Goal: Navigation & Orientation: Find specific page/section

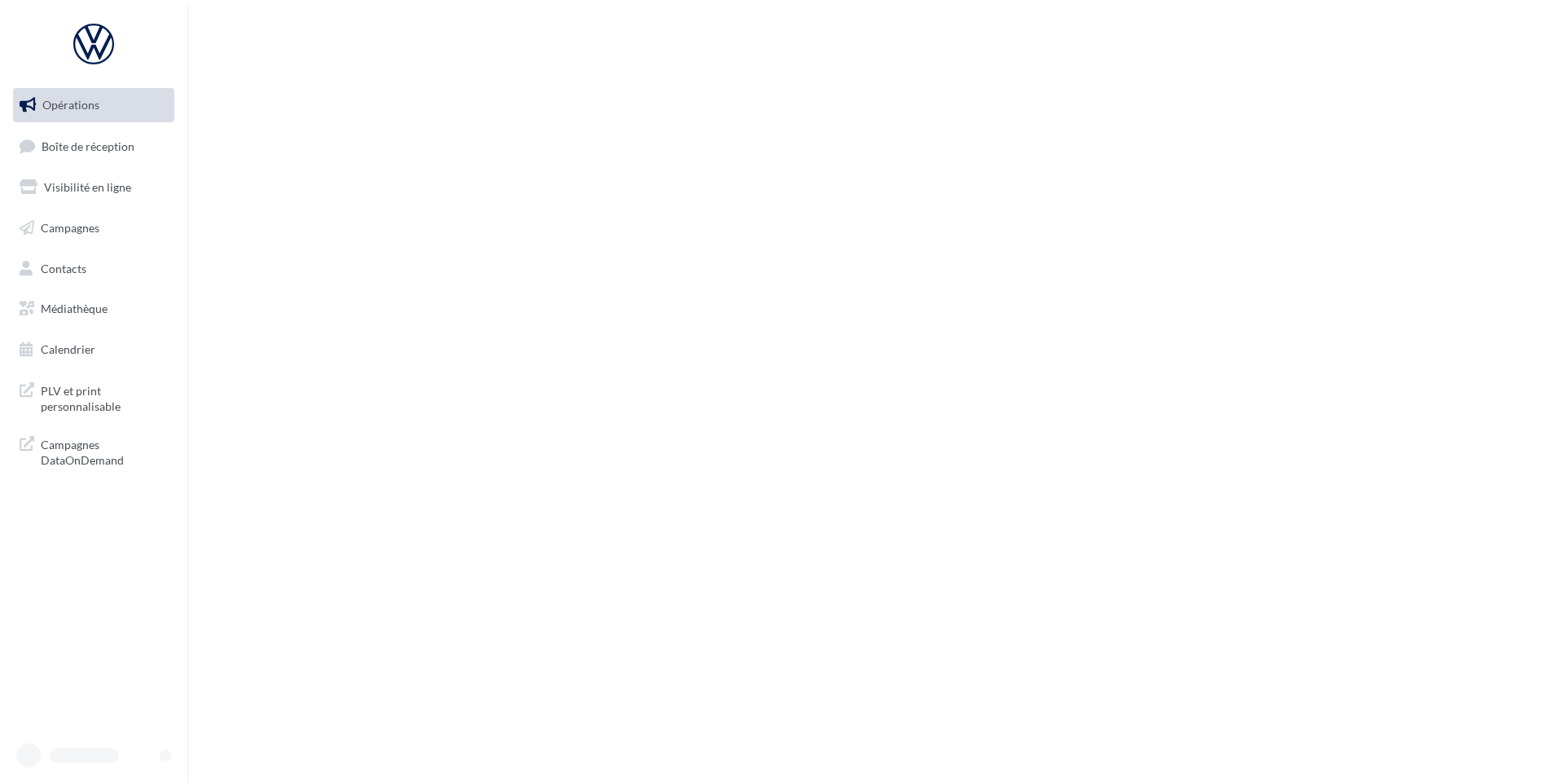
click at [84, 121] on link "Opérations" at bounding box center [94, 105] width 168 height 34
click at [87, 143] on span "Boîte de réception" at bounding box center [88, 145] width 93 height 14
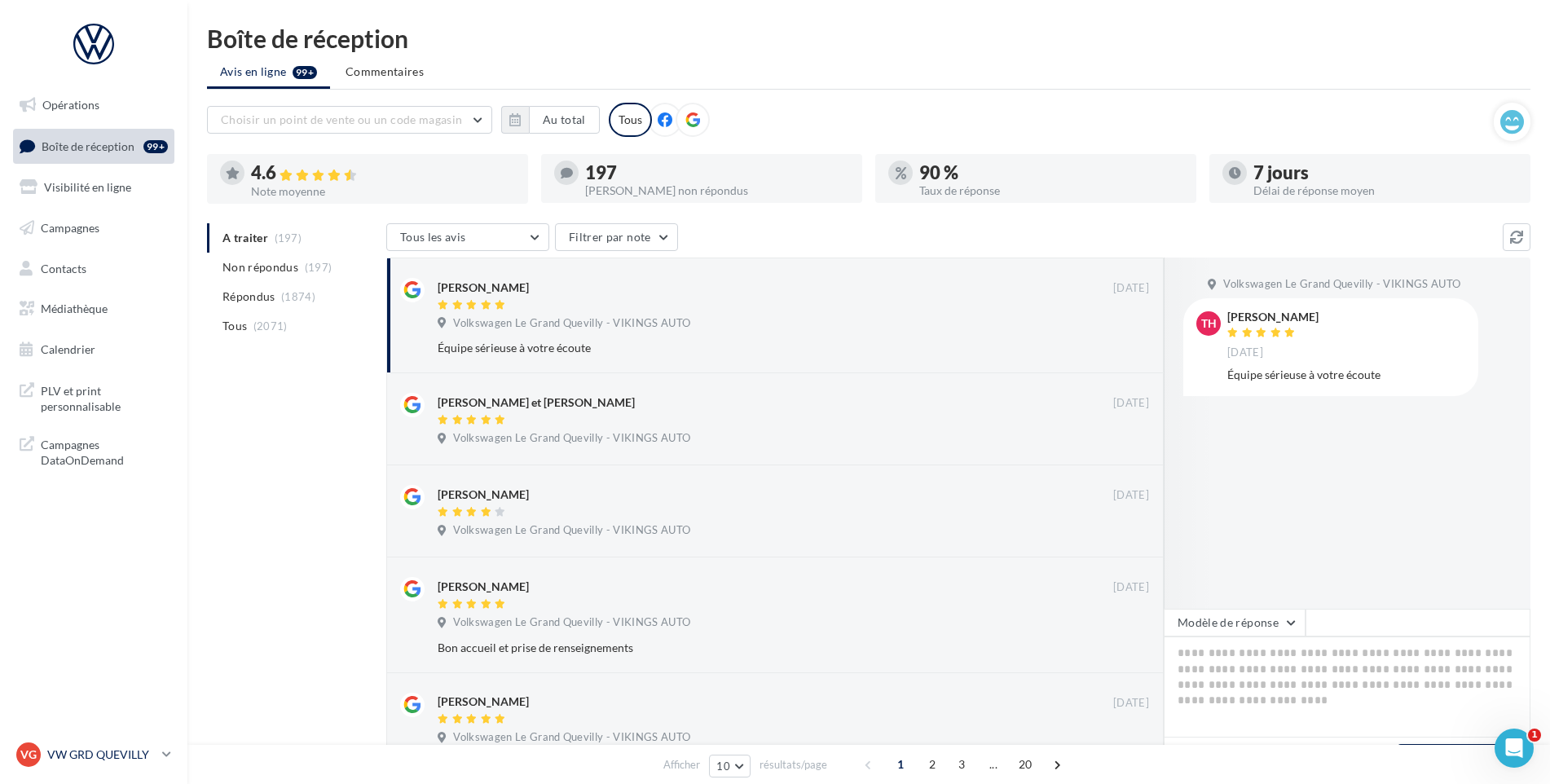
click at [142, 754] on p "VW GRD QUEVILLY" at bounding box center [101, 754] width 108 height 16
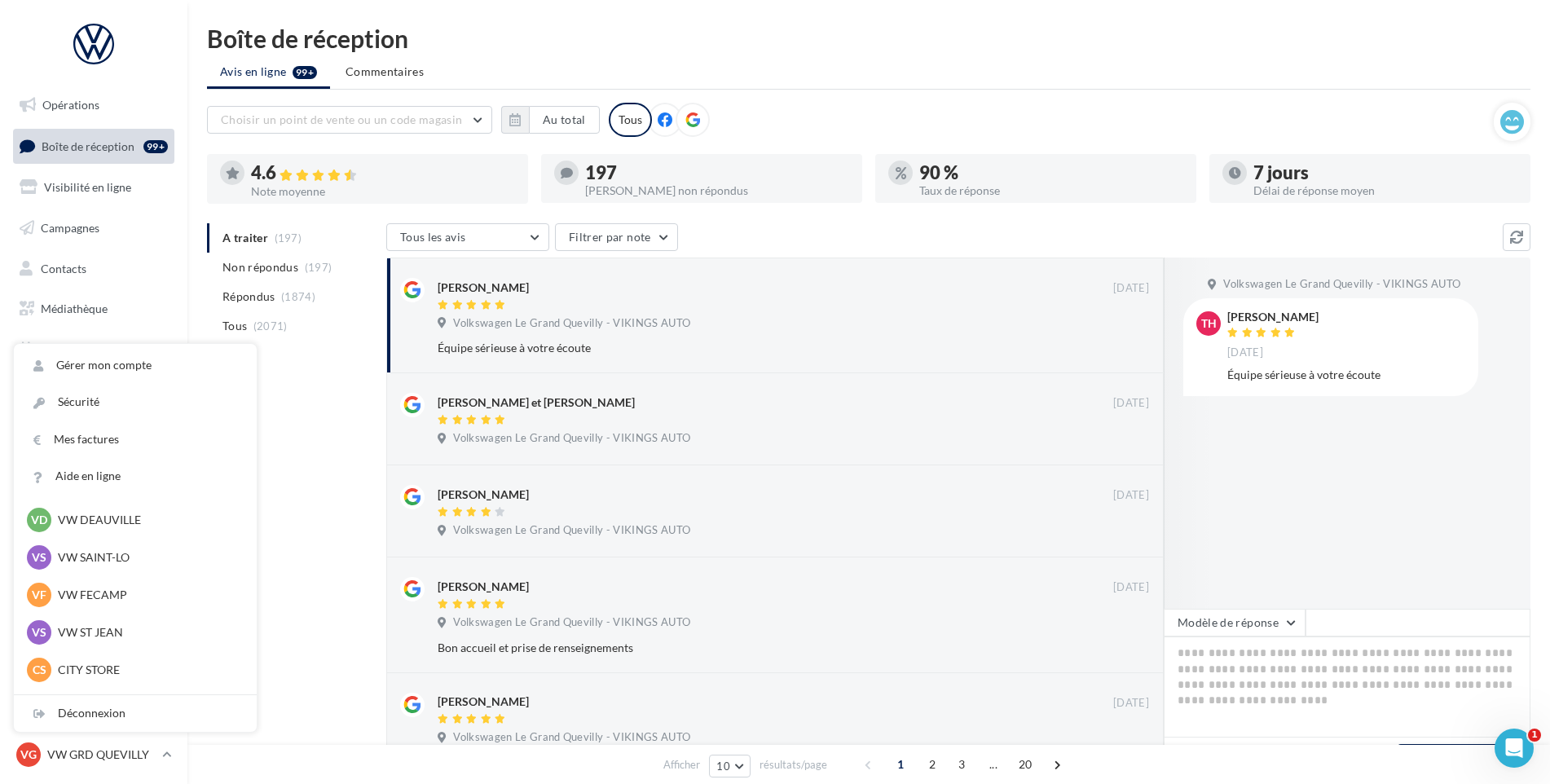
scroll to position [326, 0]
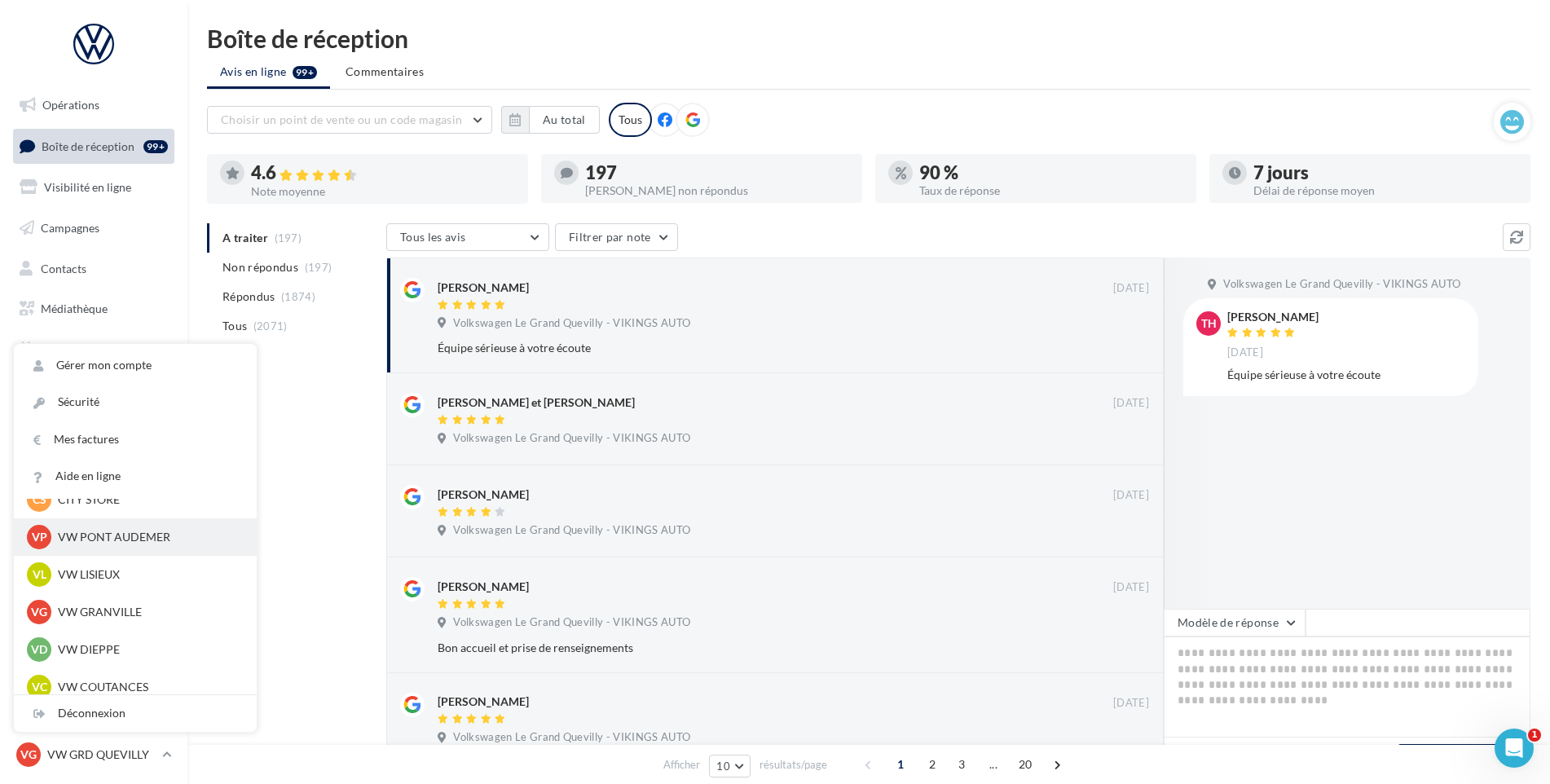
click at [124, 542] on p "VW PONT AUDEMER" at bounding box center [147, 536] width 179 height 16
